Goal: Task Accomplishment & Management: Use online tool/utility

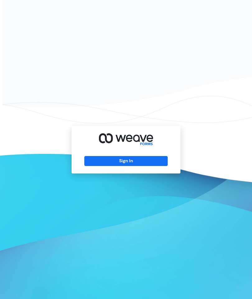
click at [129, 174] on div "Sign In" at bounding box center [126, 150] width 109 height 48
click at [138, 166] on button "Sign In" at bounding box center [125, 161] width 83 height 10
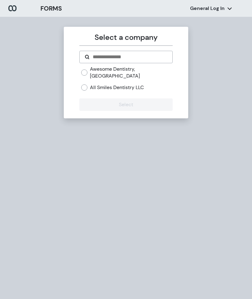
click at [84, 79] on div "Awesome Dentistry, [GEOGRAPHIC_DATA] All Smiles Dentistry LLC" at bounding box center [126, 78] width 91 height 25
click at [84, 82] on div "Awesome Dentistry, [GEOGRAPHIC_DATA] All Smiles Dentistry LLC" at bounding box center [126, 78] width 91 height 25
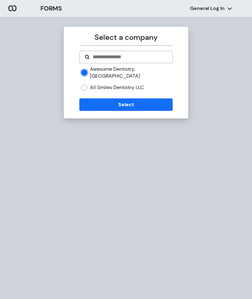
click at [140, 104] on button "Select" at bounding box center [125, 104] width 93 height 12
